Goal: Transaction & Acquisition: Purchase product/service

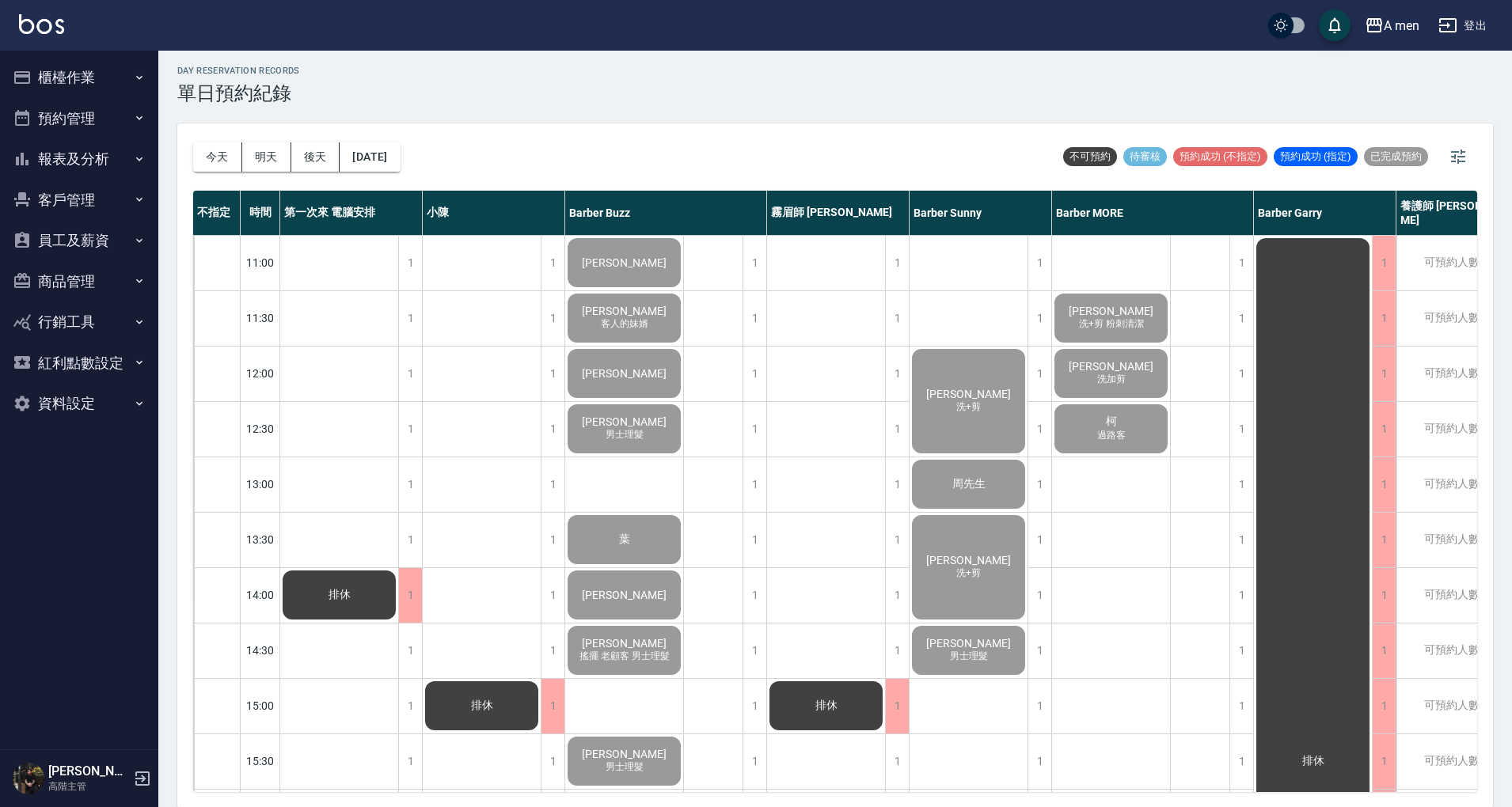
scroll to position [633, 240]
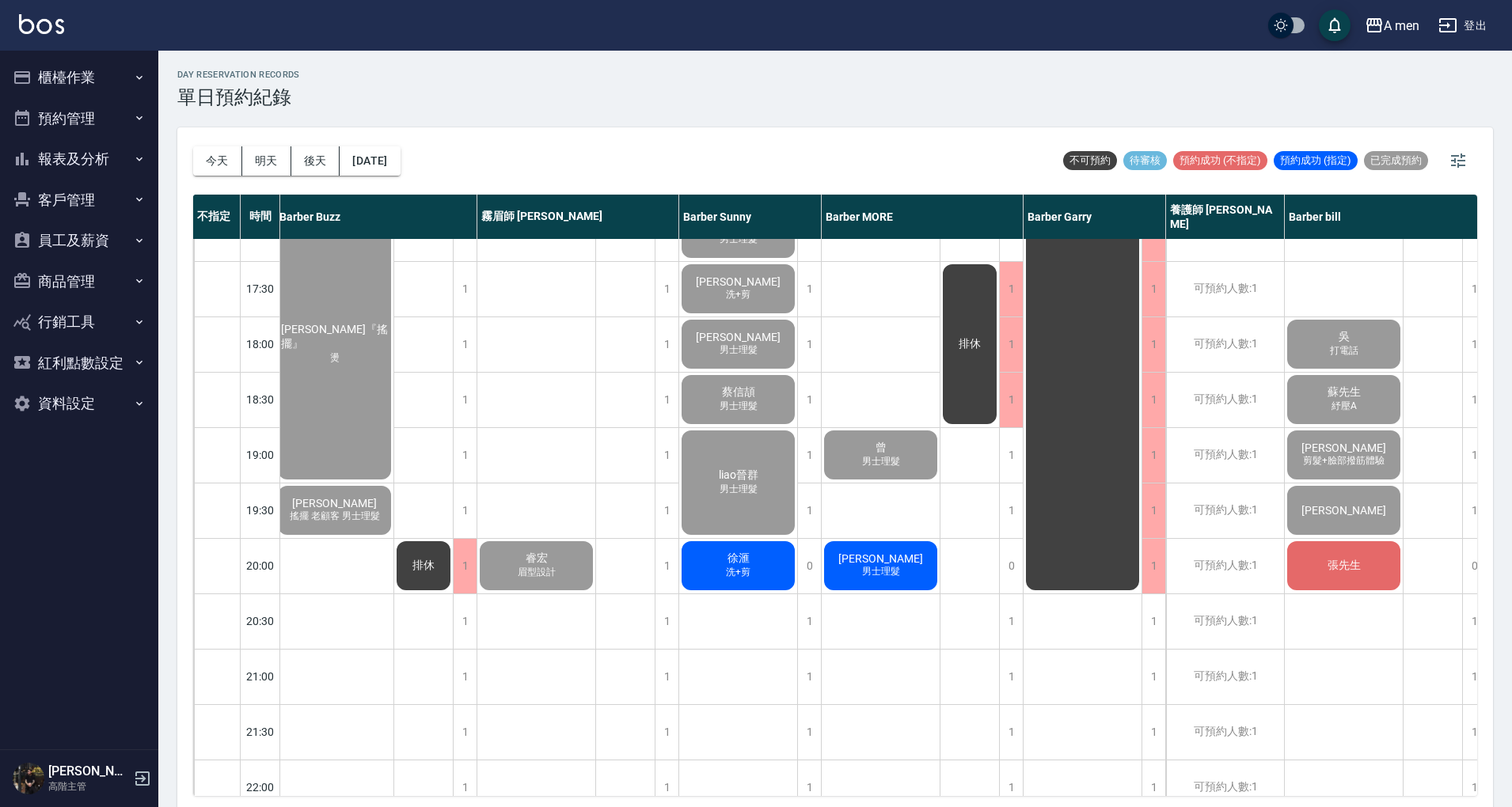
scroll to position [698, 307]
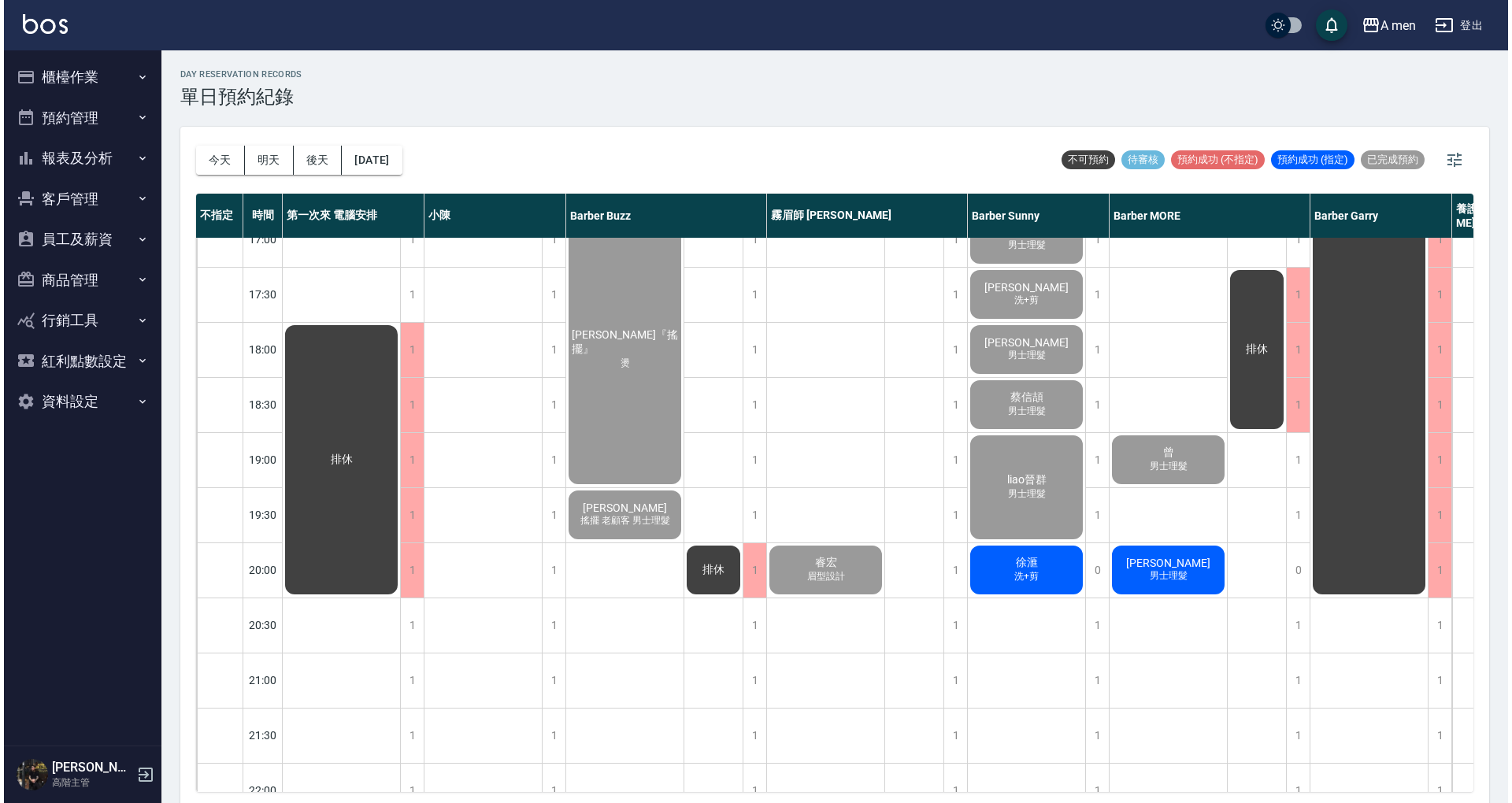
scroll to position [690, 0]
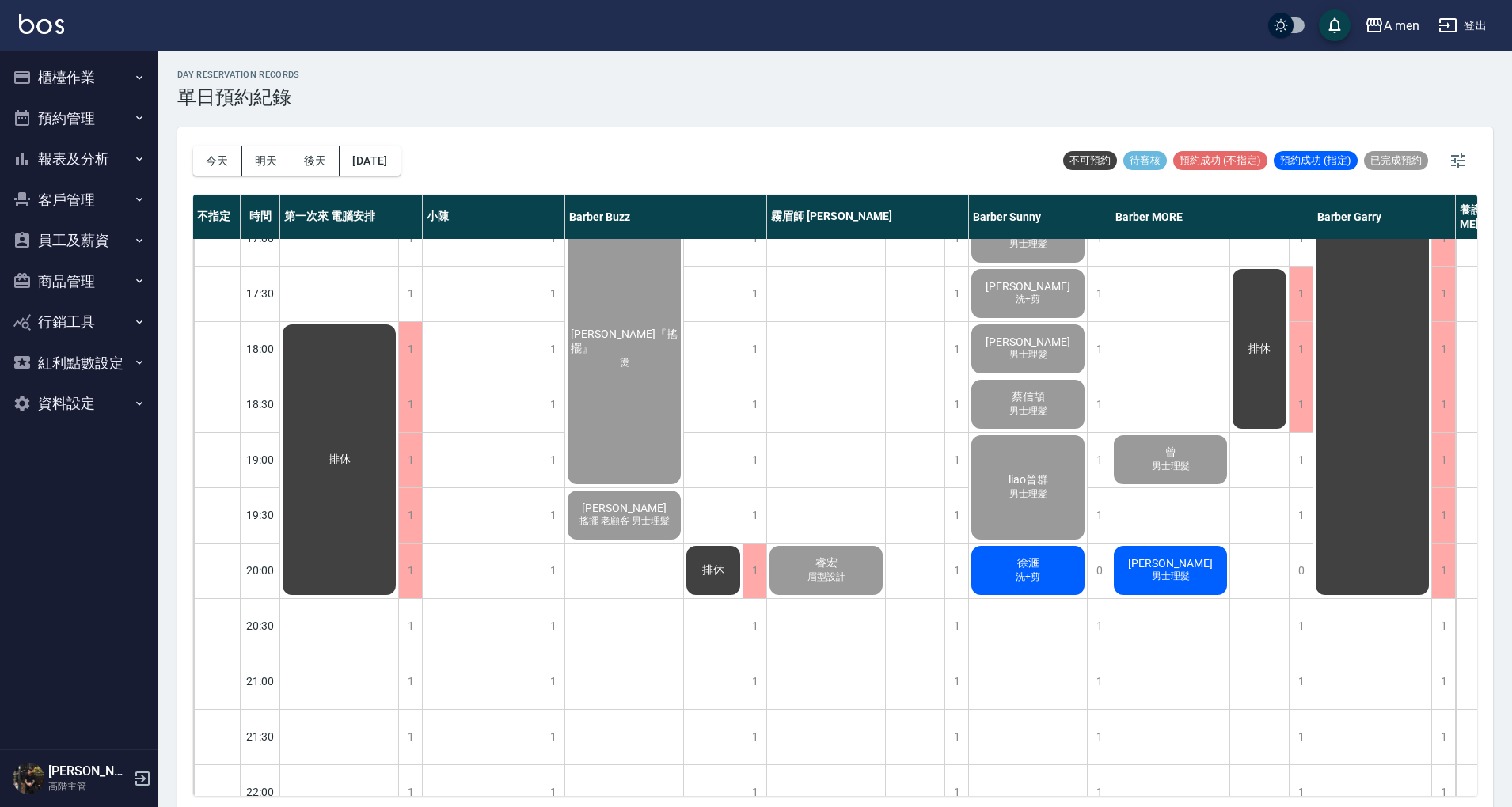
click at [1184, 579] on span "男士理髮" at bounding box center [1170, 576] width 44 height 13
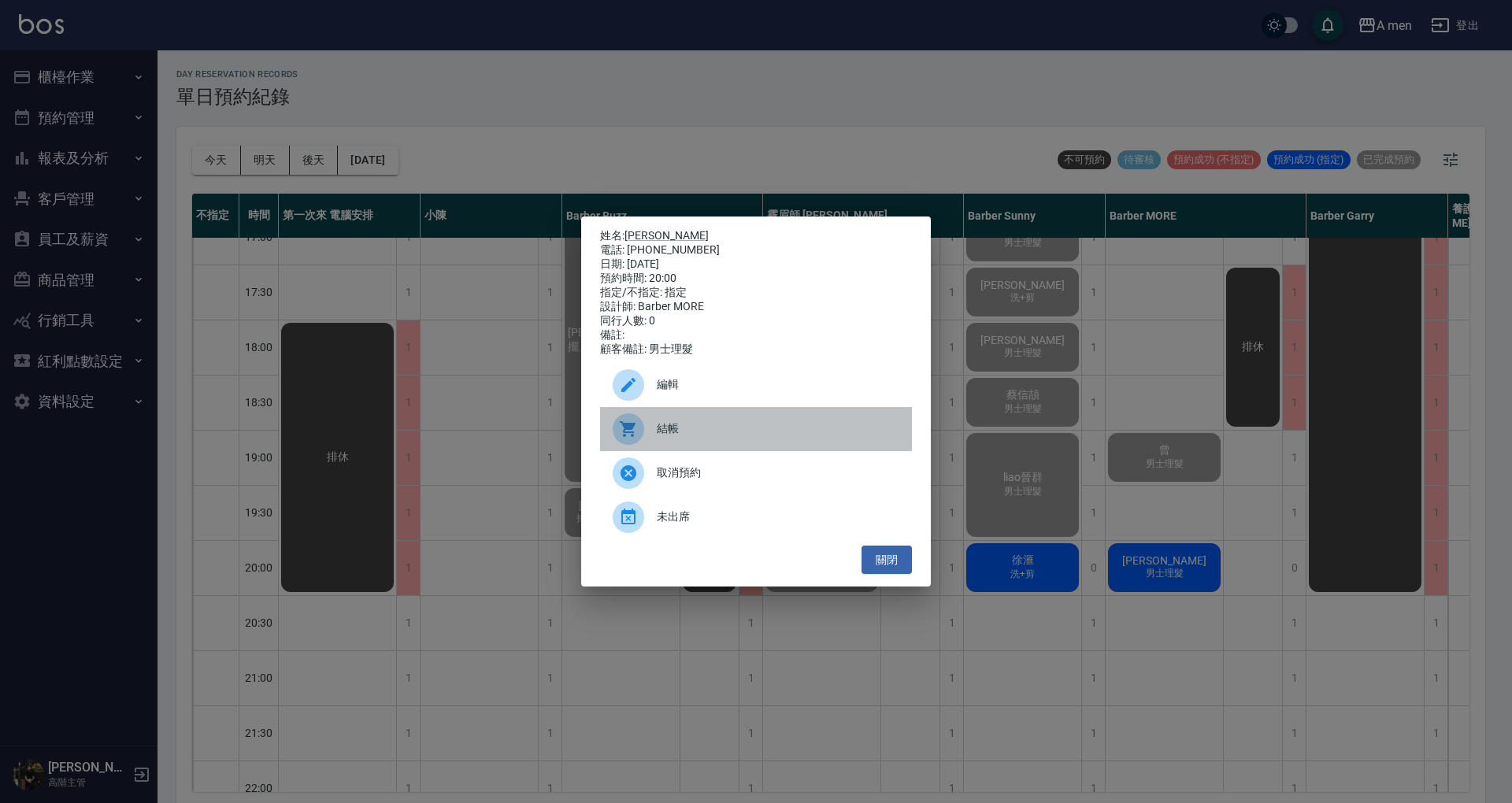
click at [687, 425] on div "結帳" at bounding box center [756, 429] width 312 height 44
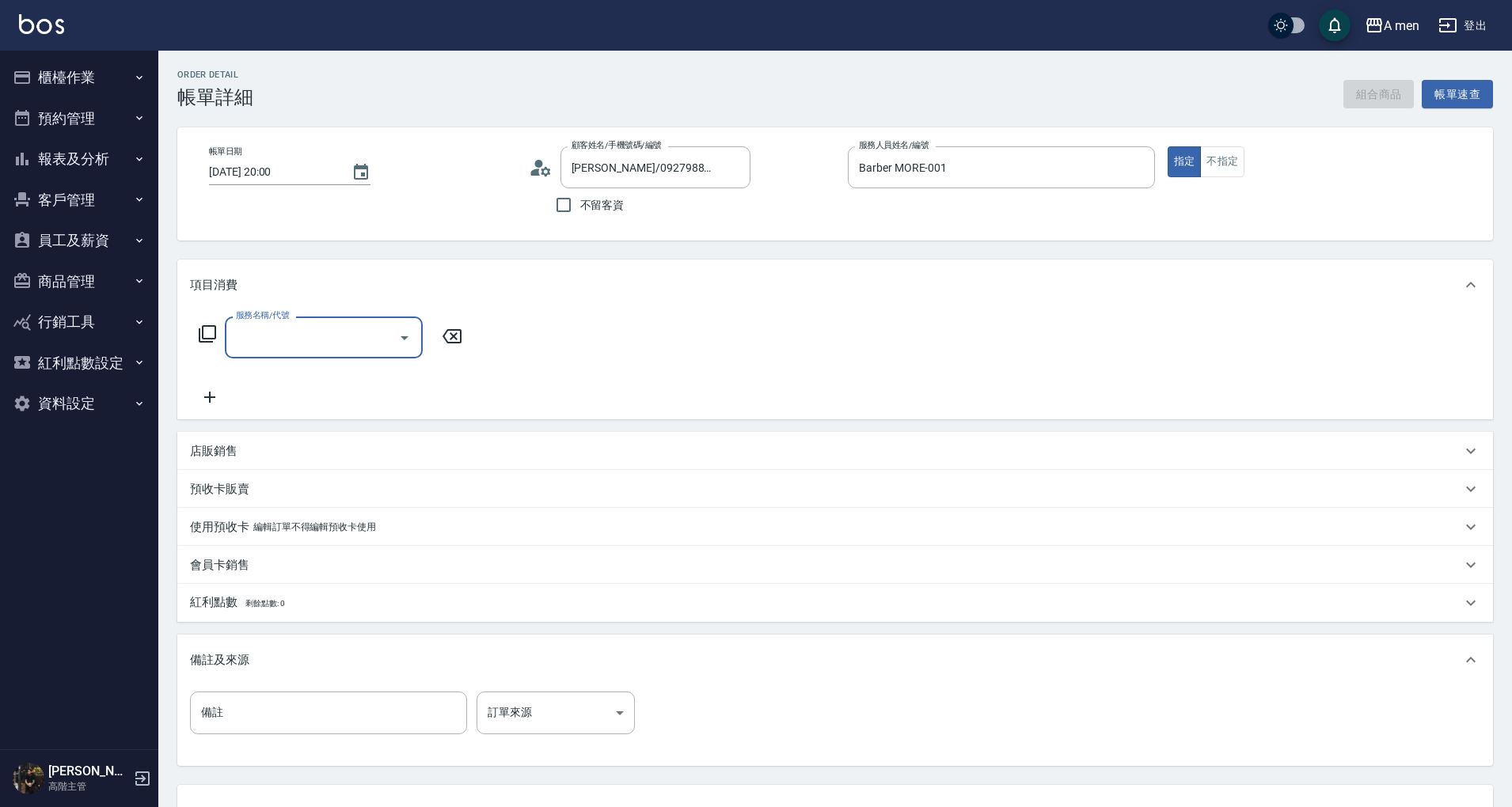
click at [372, 334] on input "服務名稱/代號" at bounding box center [312, 337] width 160 height 27
drag, startPoint x: 423, startPoint y: 410, endPoint x: 414, endPoint y: 575, distance: 165.2
click at [414, 575] on div "項目消費 服務名稱/代號 服務名稱/代號 店販銷售 服務人員姓名/編號 服務人員姓名/編號 商品代號/名稱 商品代號/名稱 預收卡販賣 卡券名稱/代號 卡券名…" at bounding box center [834, 513] width 1315 height 507
click at [397, 336] on icon "Open" at bounding box center [404, 338] width 19 height 19
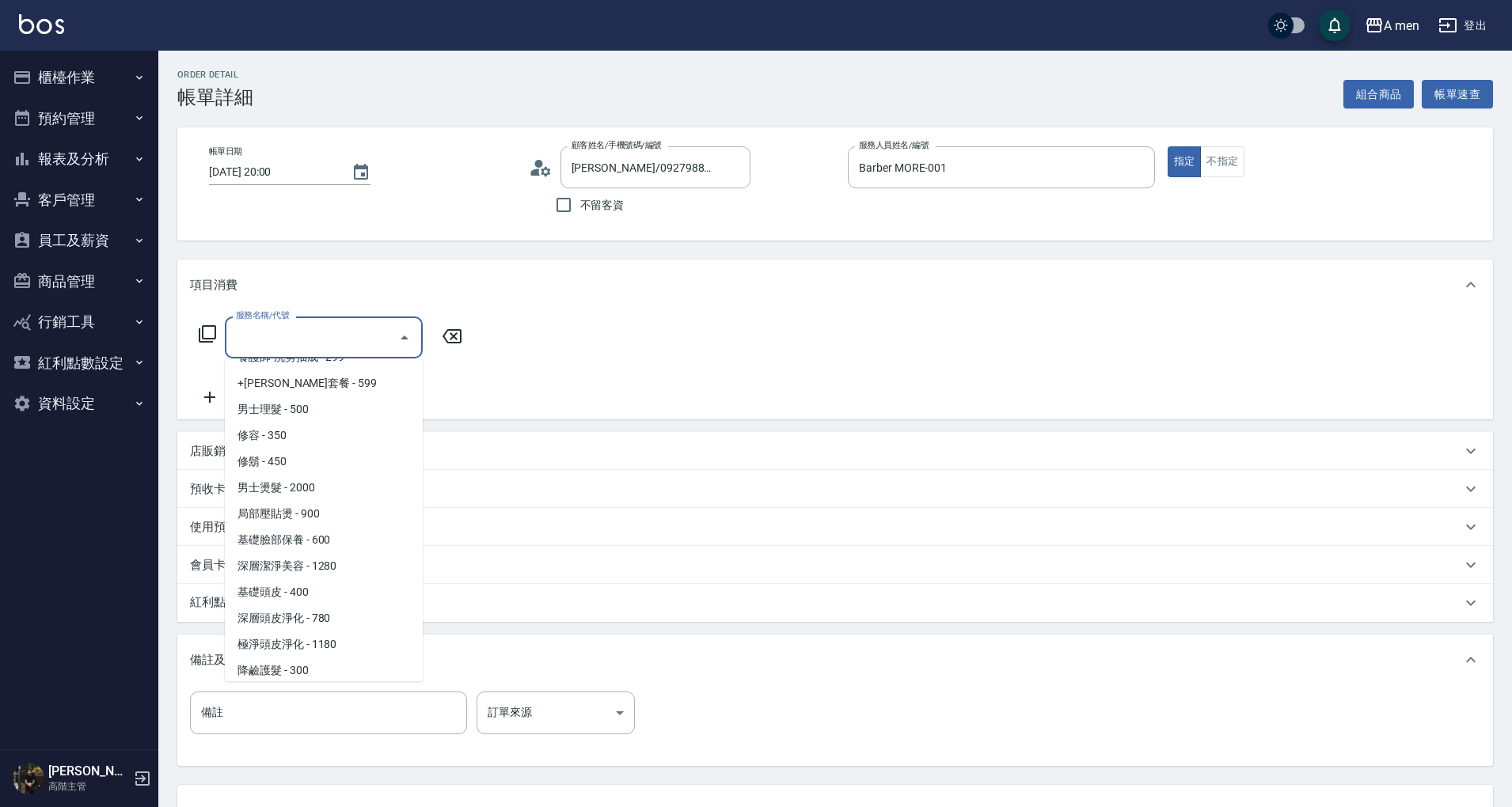
scroll to position [404, 0]
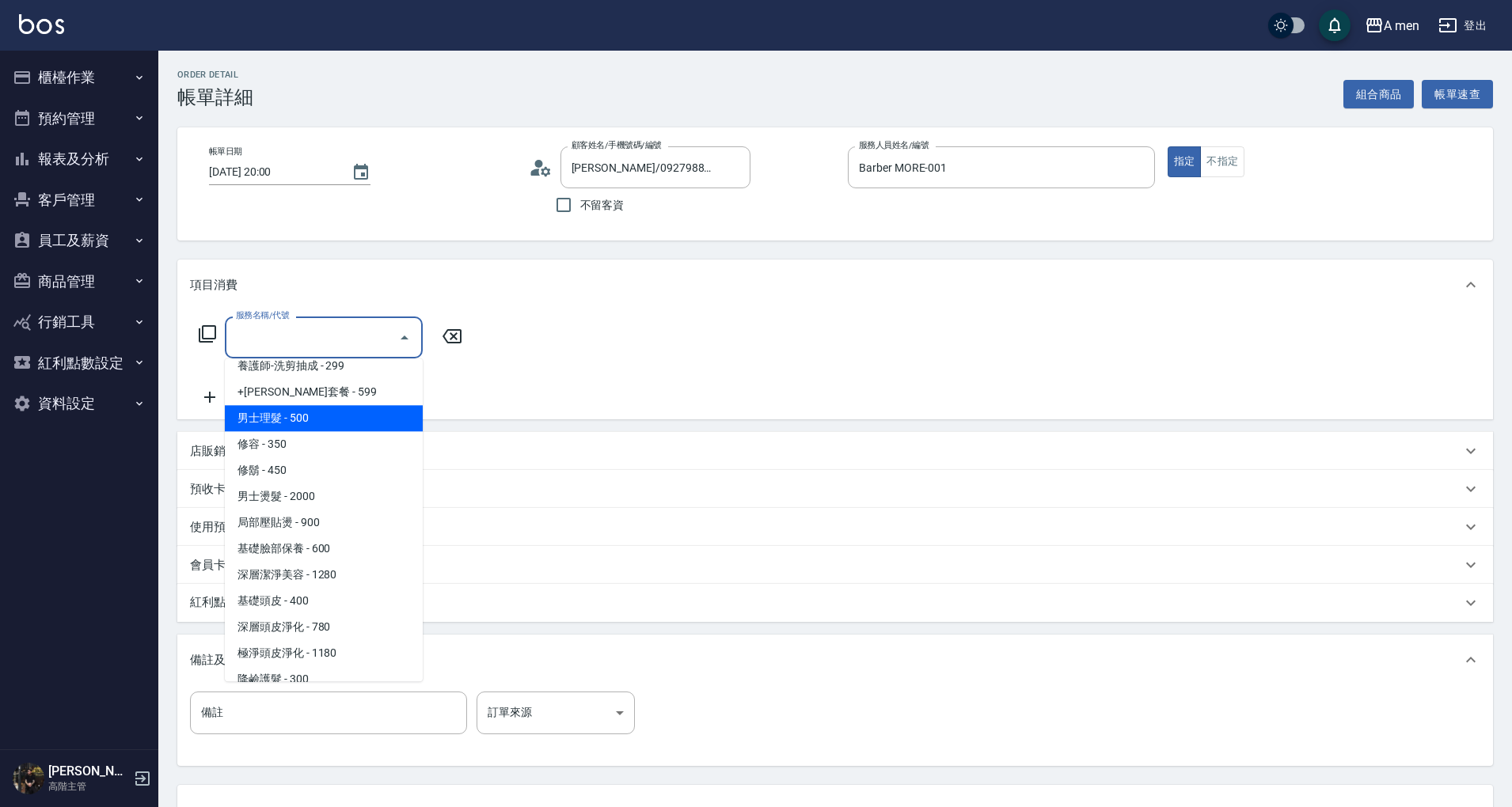
click at [369, 419] on span "男士理髮 - 500" at bounding box center [324, 418] width 198 height 26
type input "男士理髮(A01)"
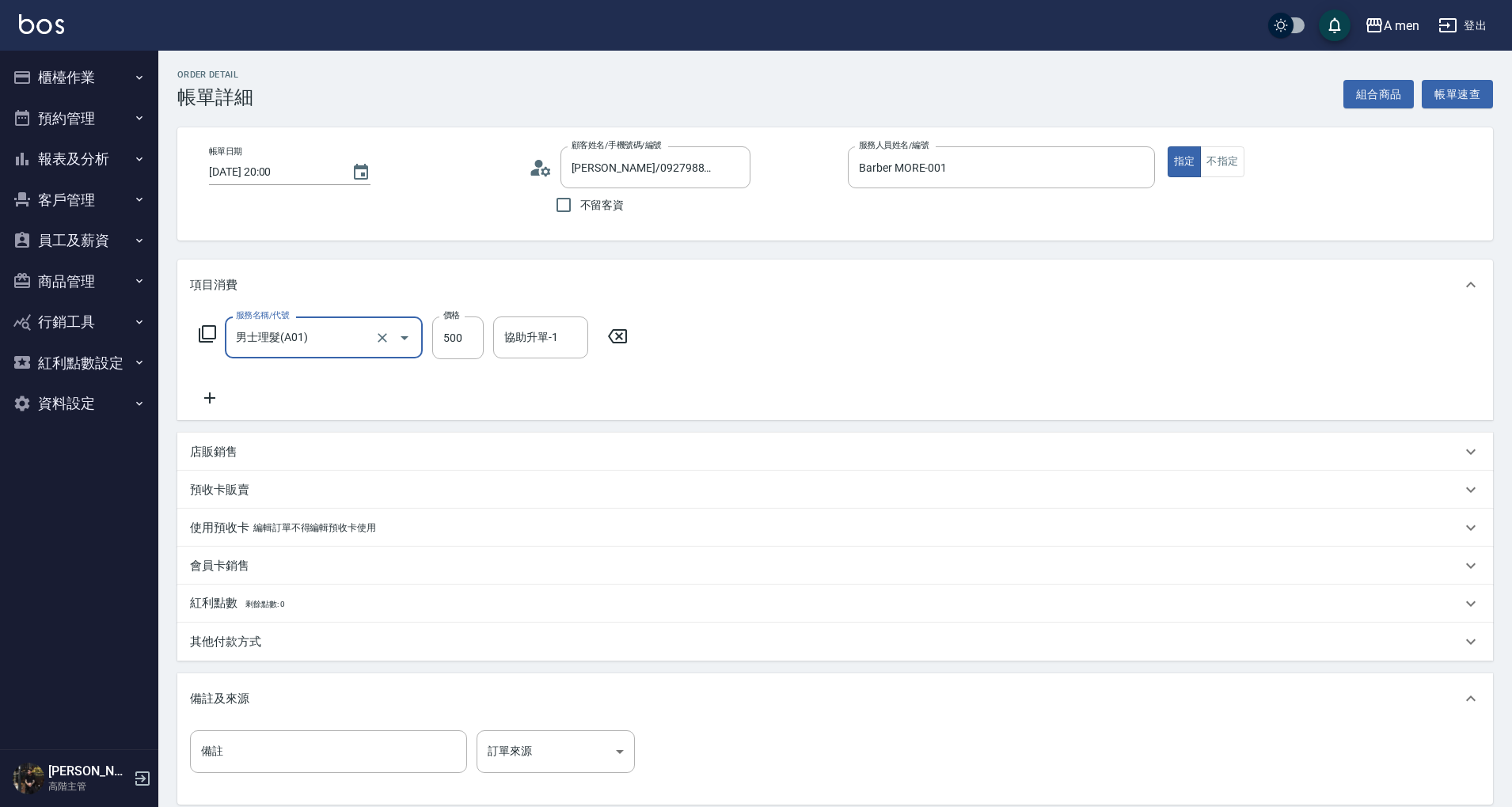
click at [783, 385] on div "服務名稱/代號 男士理髮(A01) 服務名稱/代號 價格 500 價格 協助升單-1 協助升單-1" at bounding box center [834, 365] width 1315 height 110
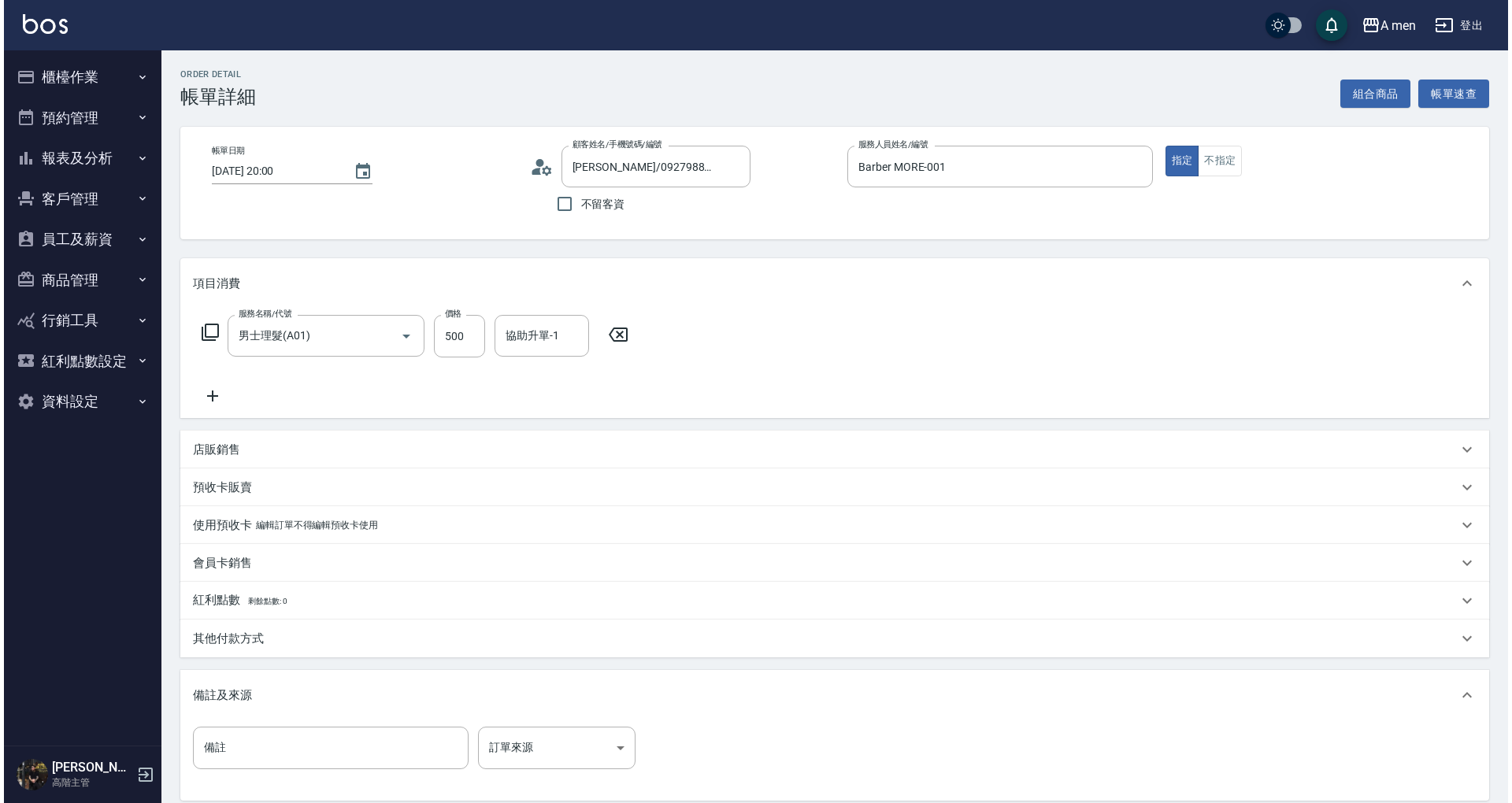
scroll to position [166, 0]
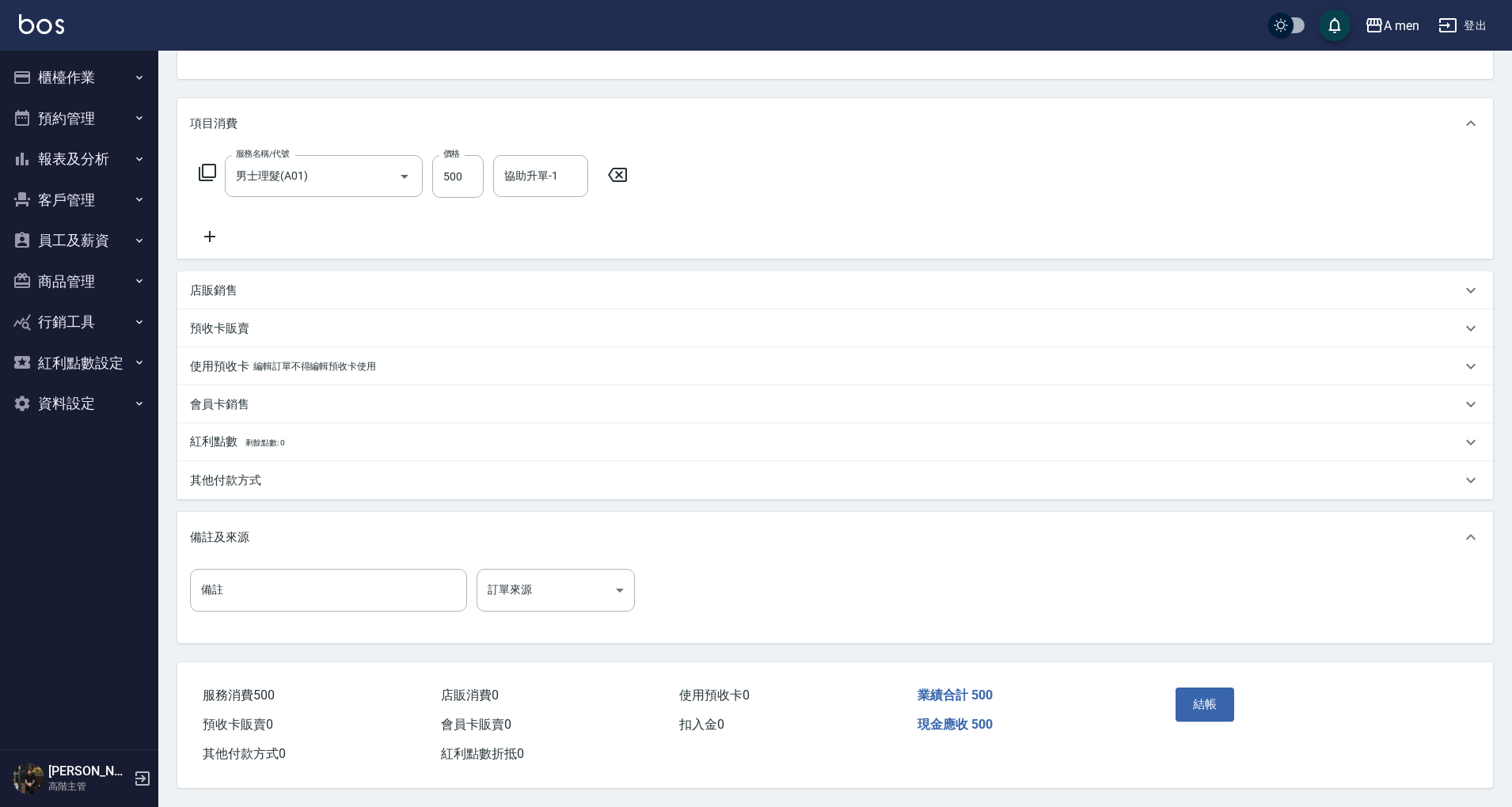
click at [1259, 704] on div "結帳" at bounding box center [1241, 716] width 143 height 69
click at [1198, 689] on button "結帳" at bounding box center [1204, 703] width 59 height 33
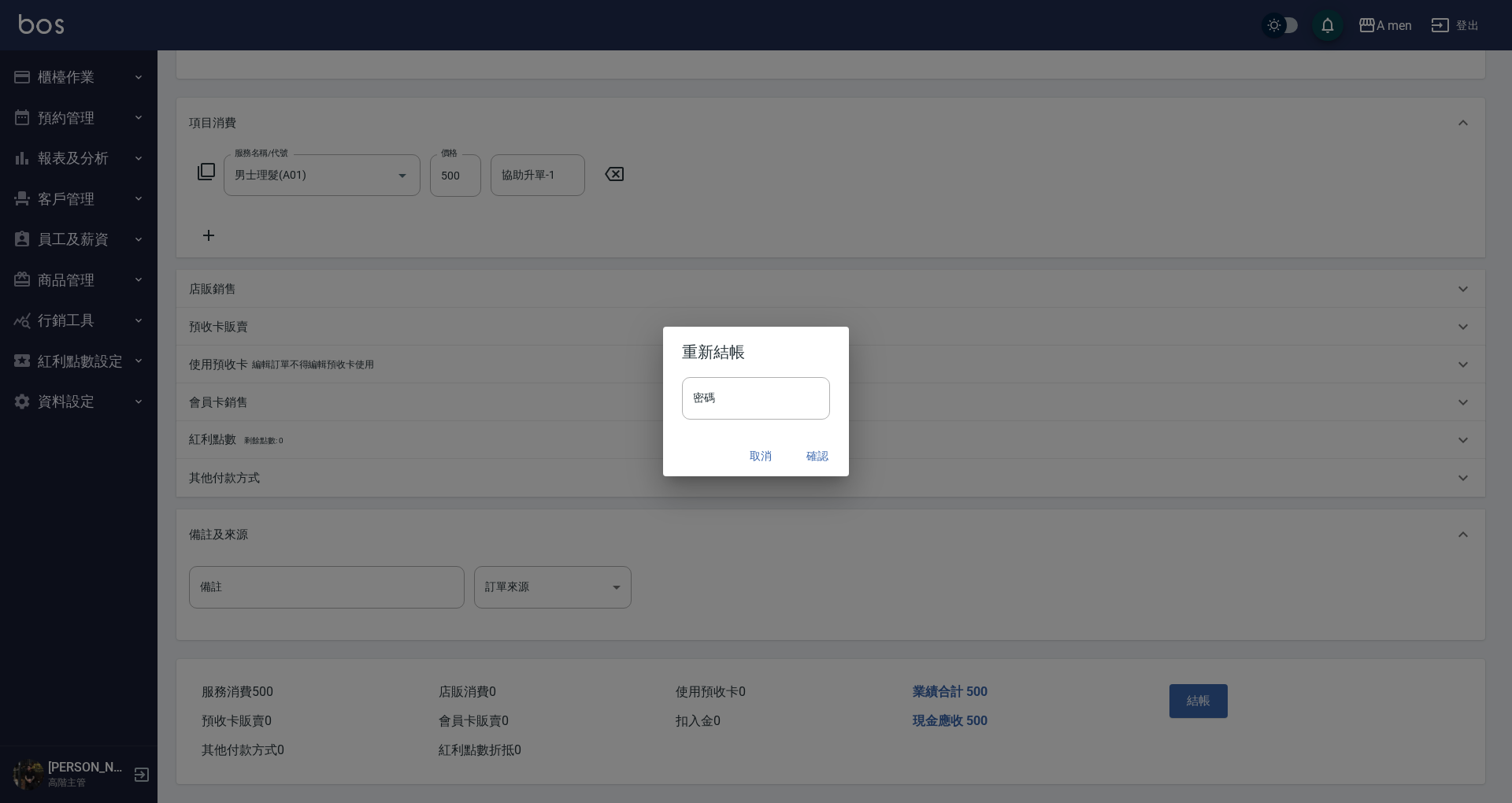
click at [826, 453] on button "確認" at bounding box center [818, 456] width 51 height 29
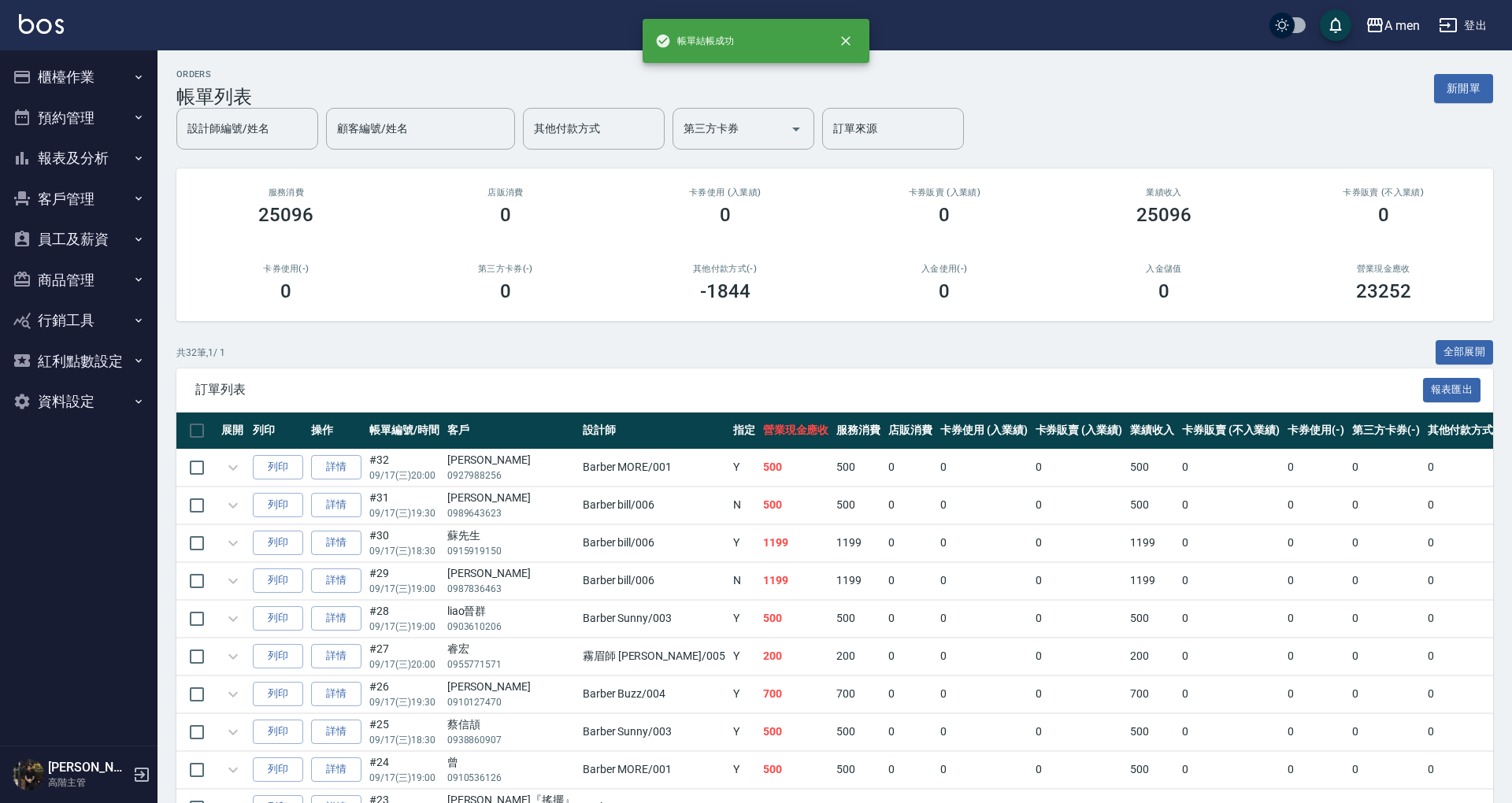
click at [82, 118] on button "預約管理" at bounding box center [79, 118] width 145 height 41
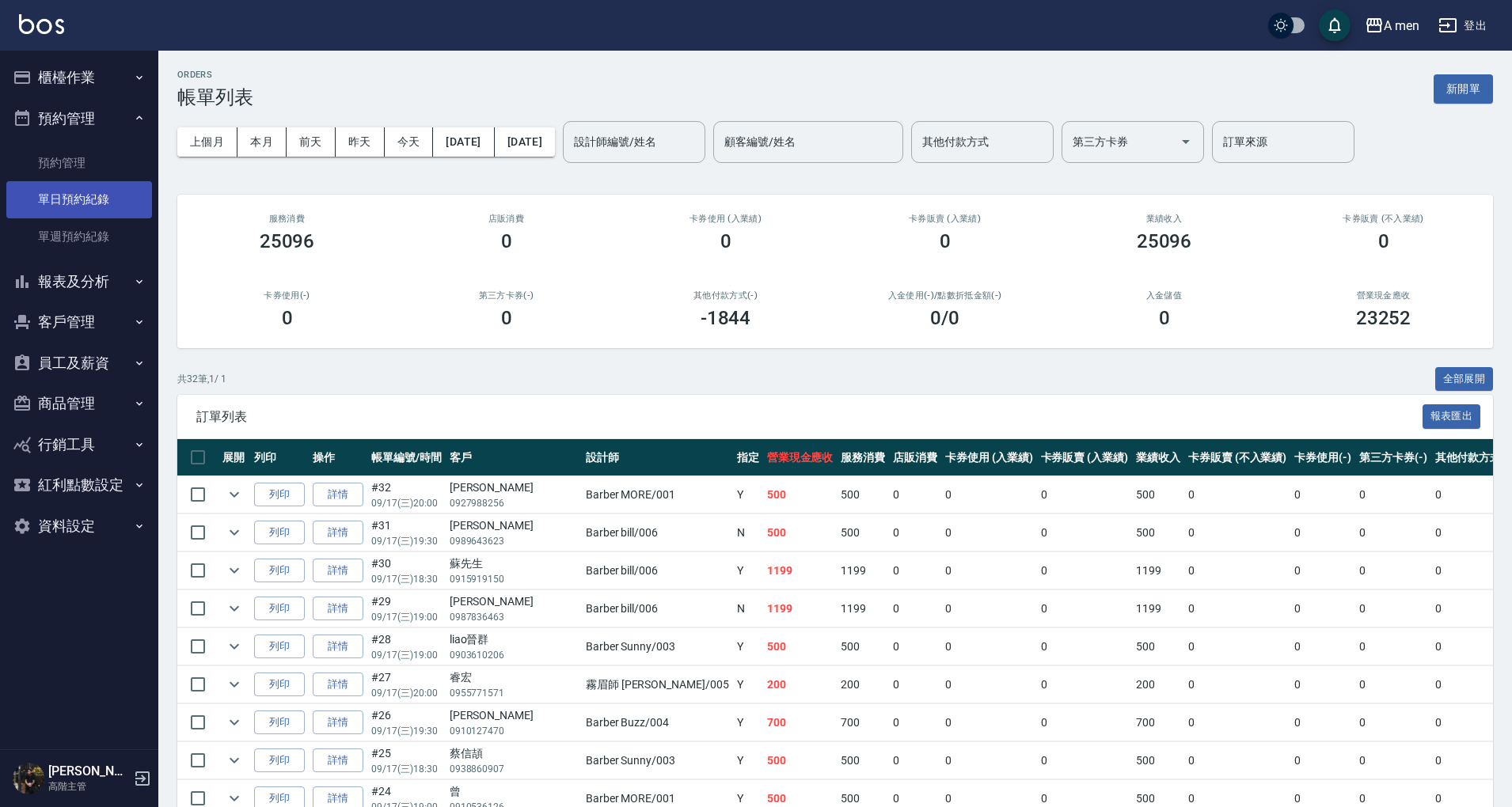
click at [114, 196] on link "單日預約紀錄" at bounding box center [79, 200] width 146 height 37
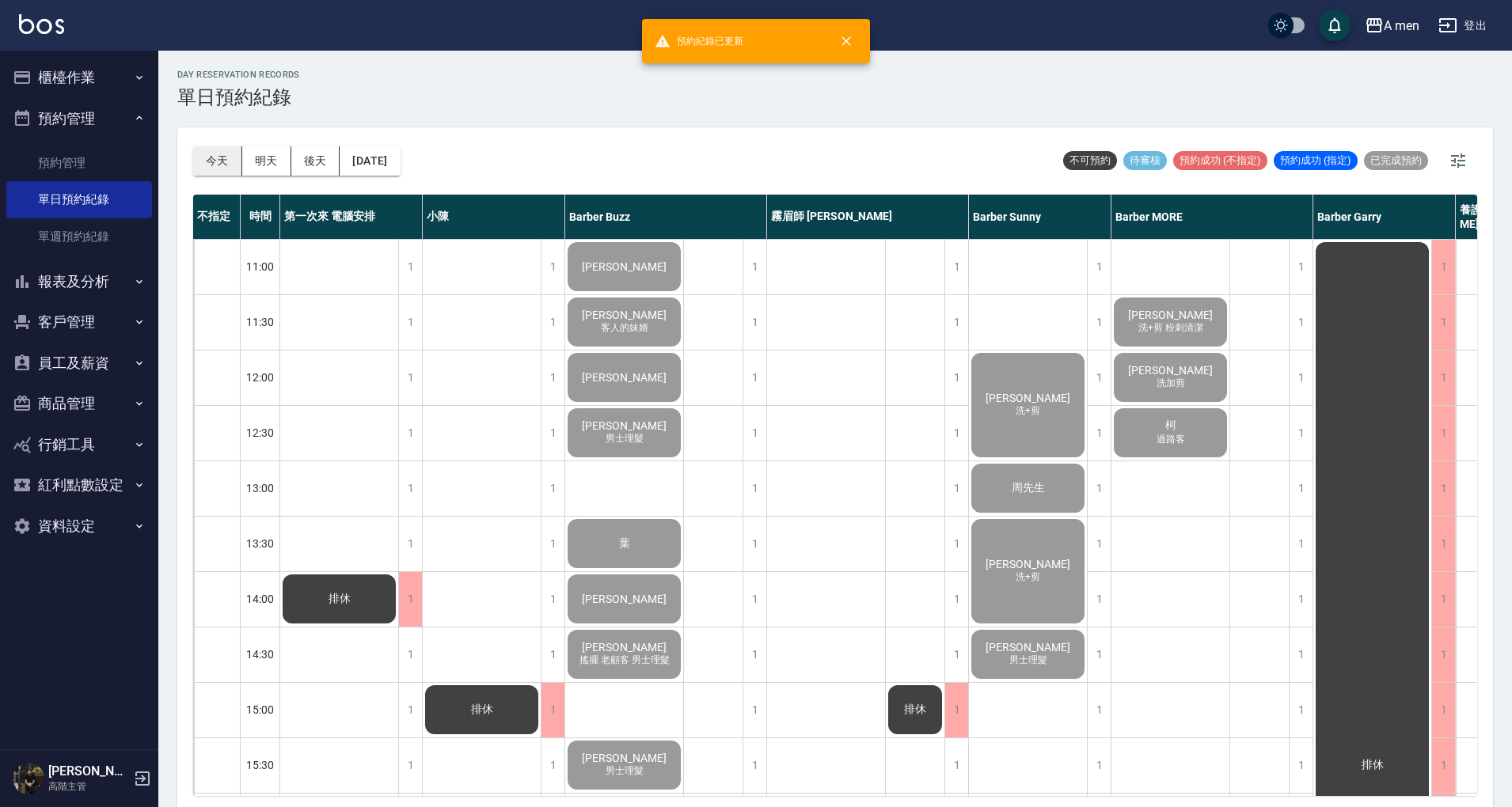
click at [201, 156] on button "今天" at bounding box center [217, 161] width 49 height 29
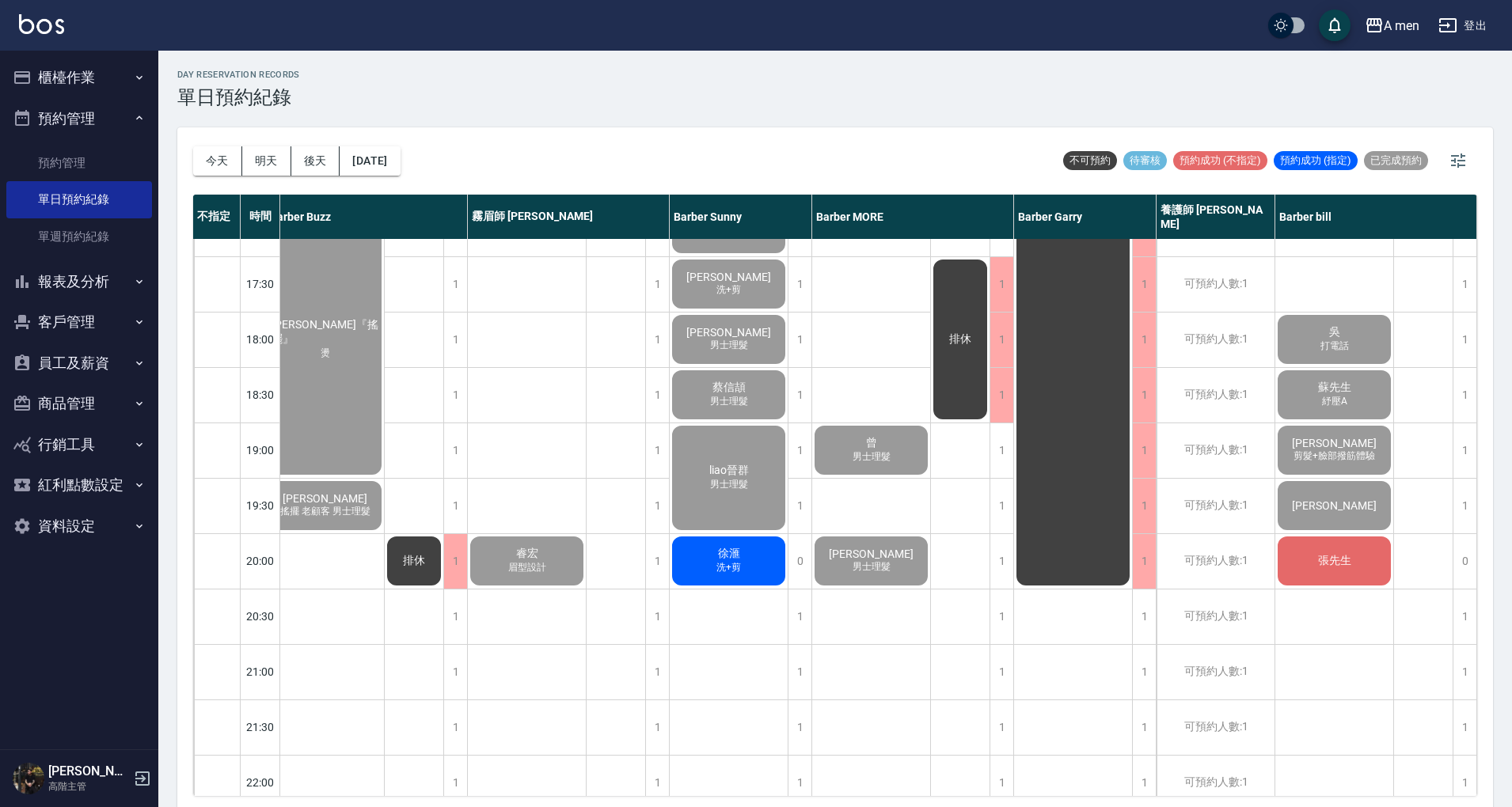
scroll to position [702, 307]
click at [1369, 622] on div "陳柏睿 男士理髮 林長逸 洗+剪 anappleaday 洗+剪 吳 打電話 蘇先生 紓壓A 朱偉文 剪髮+臉部撥筋體驗 楊先生 張先生" at bounding box center [1334, 228] width 119 height 1385
click at [458, 82] on div "day Reservation records 單日預約紀錄" at bounding box center [834, 89] width 1315 height 39
